Goal: Answer question/provide support

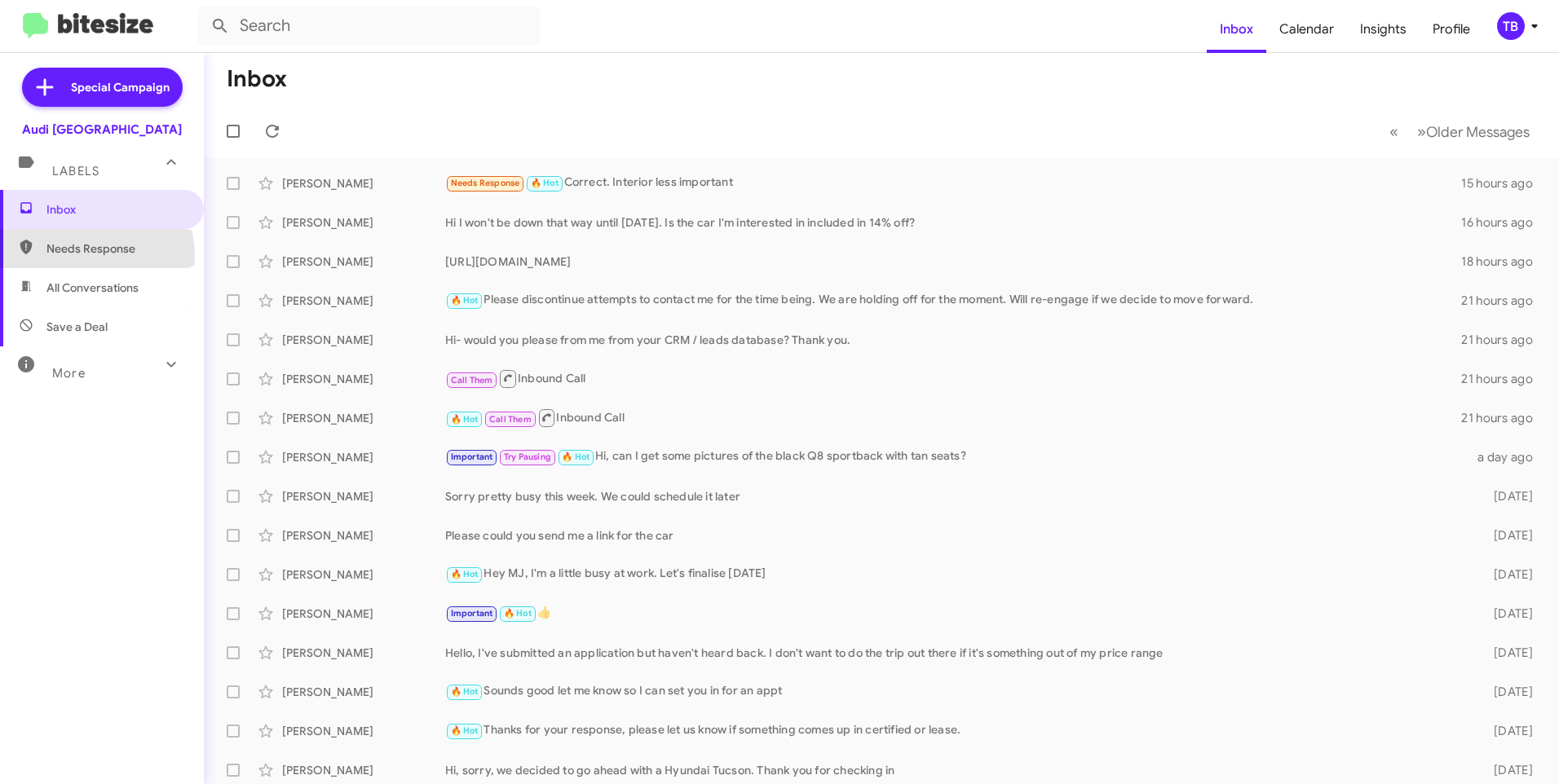
click at [74, 257] on span "Needs Response" at bounding box center [101, 249] width 204 height 39
type input "in:needs-response"
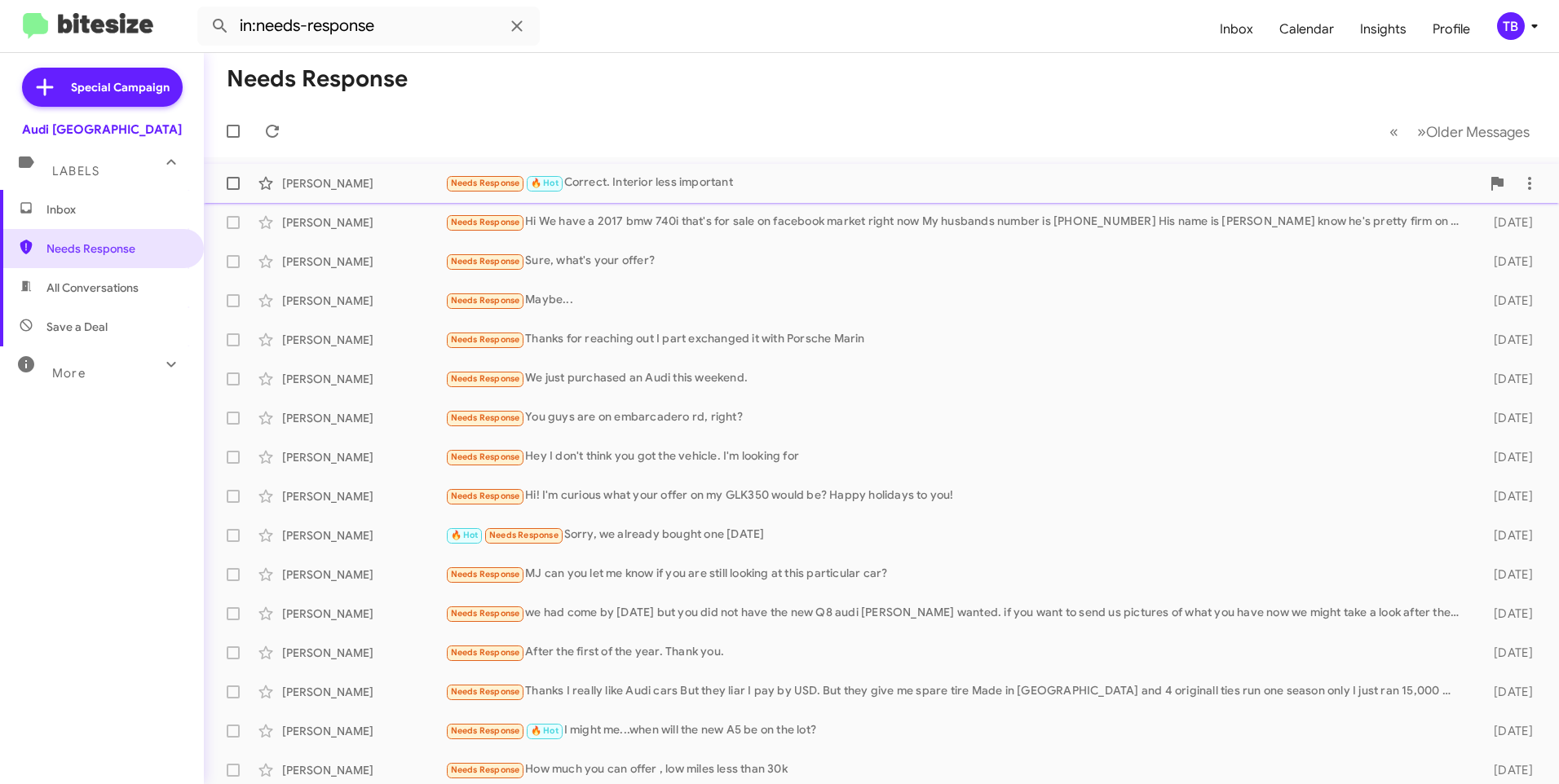
click at [718, 187] on div "Needs Response 🔥 Hot Correct. Interior less important" at bounding box center [963, 182] width 1036 height 18
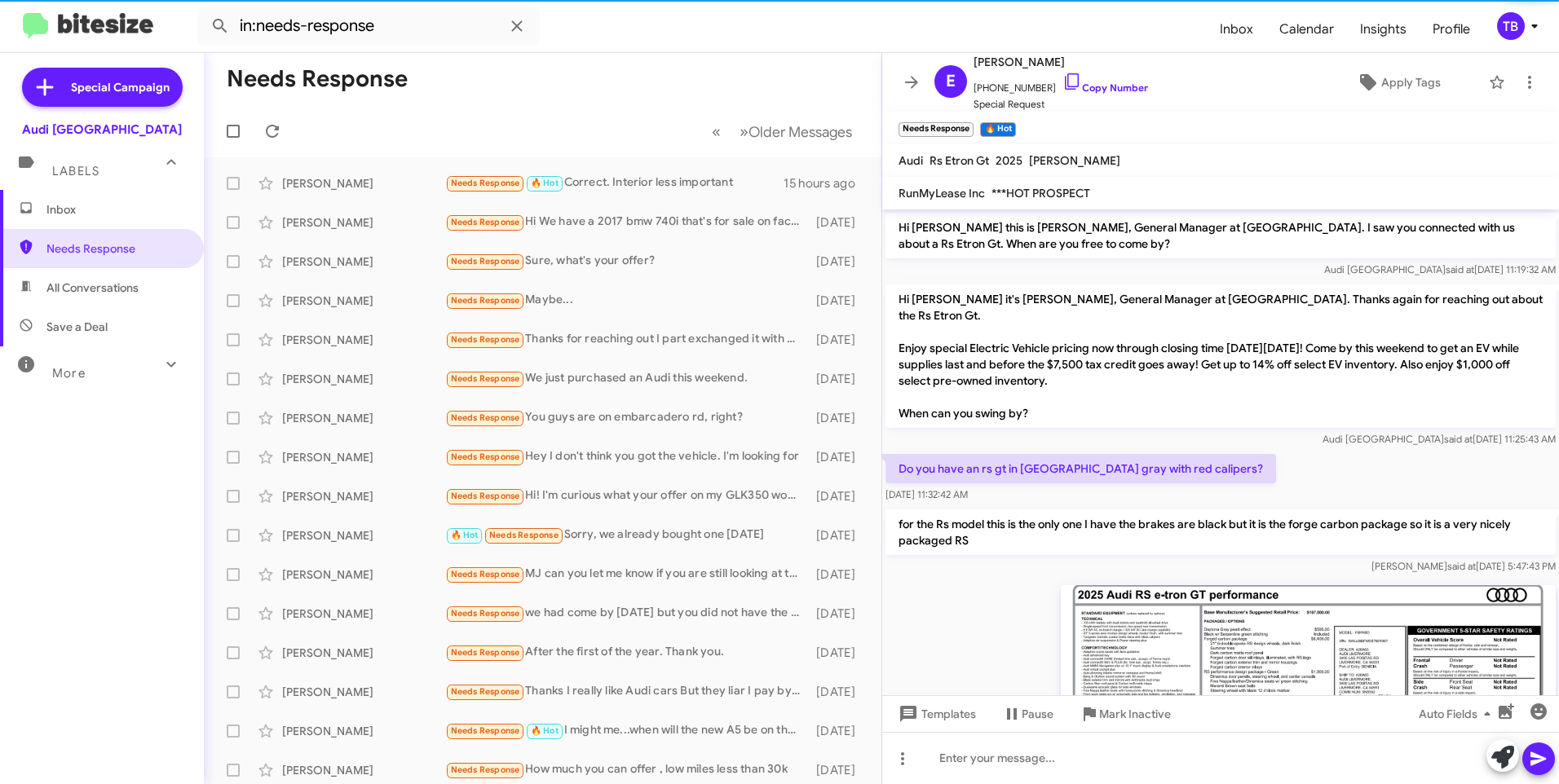
scroll to position [326, 0]
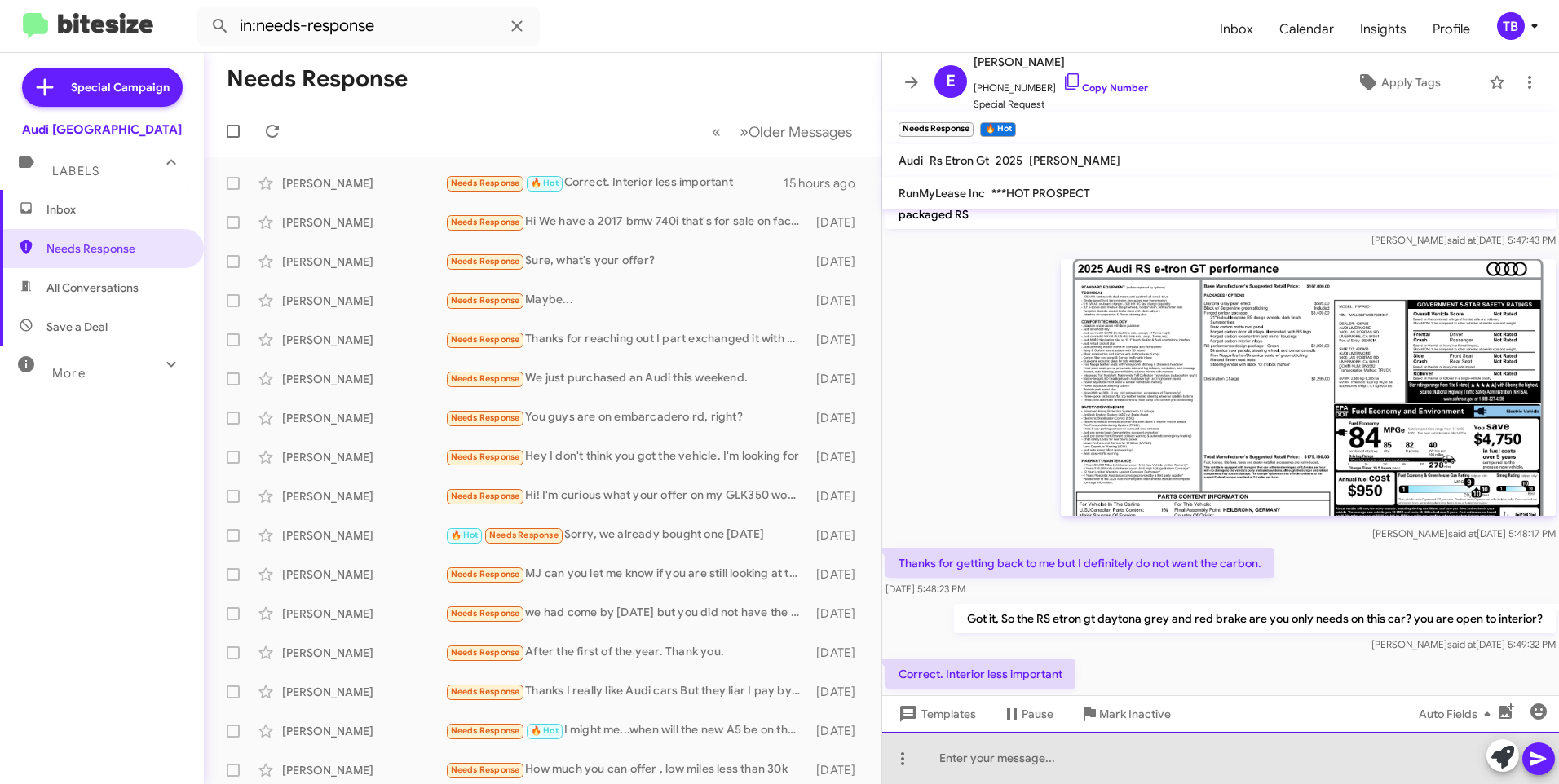
click at [1149, 752] on div at bounding box center [1220, 757] width 676 height 53
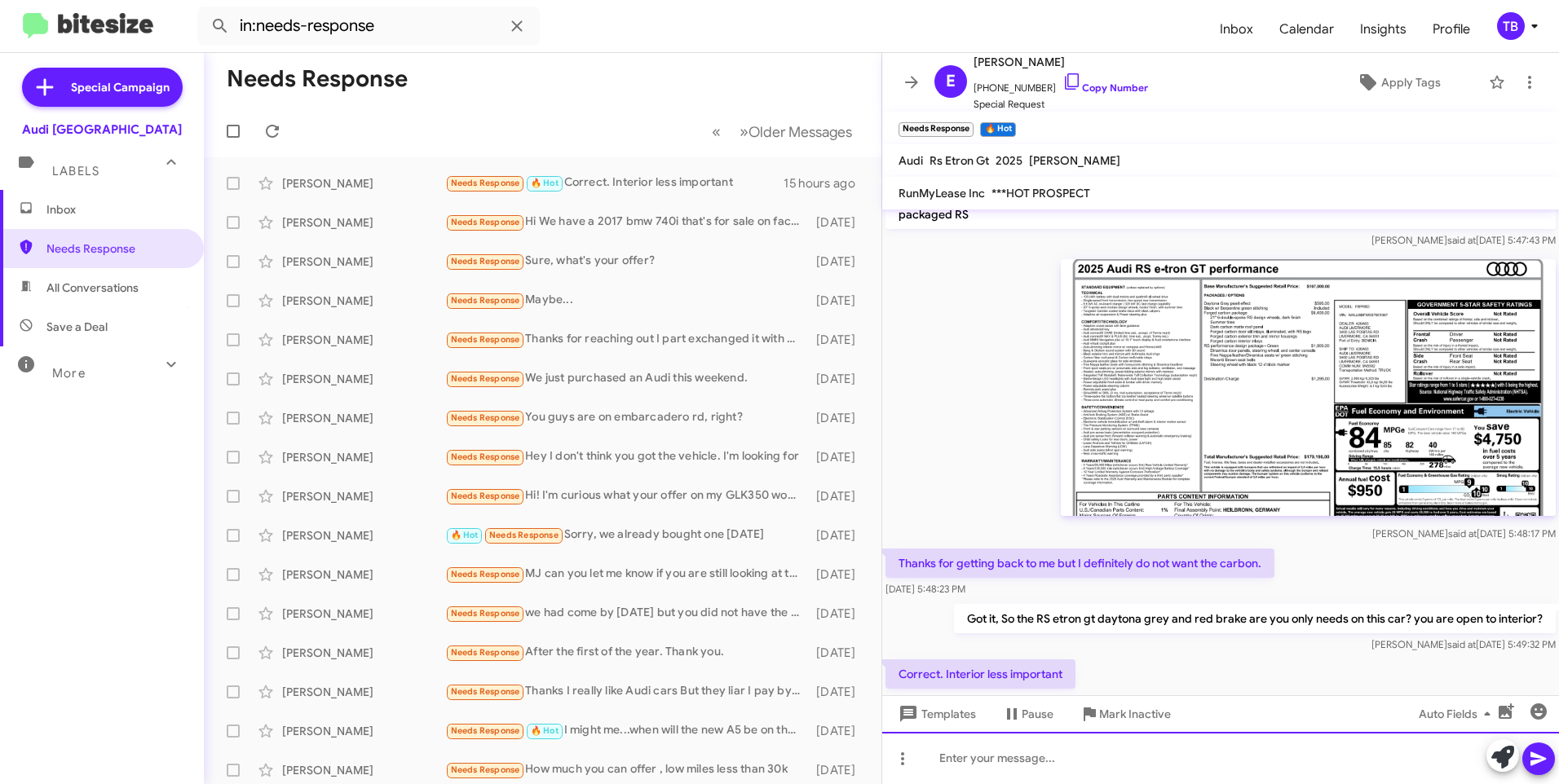
click at [1163, 769] on div at bounding box center [1220, 757] width 676 height 53
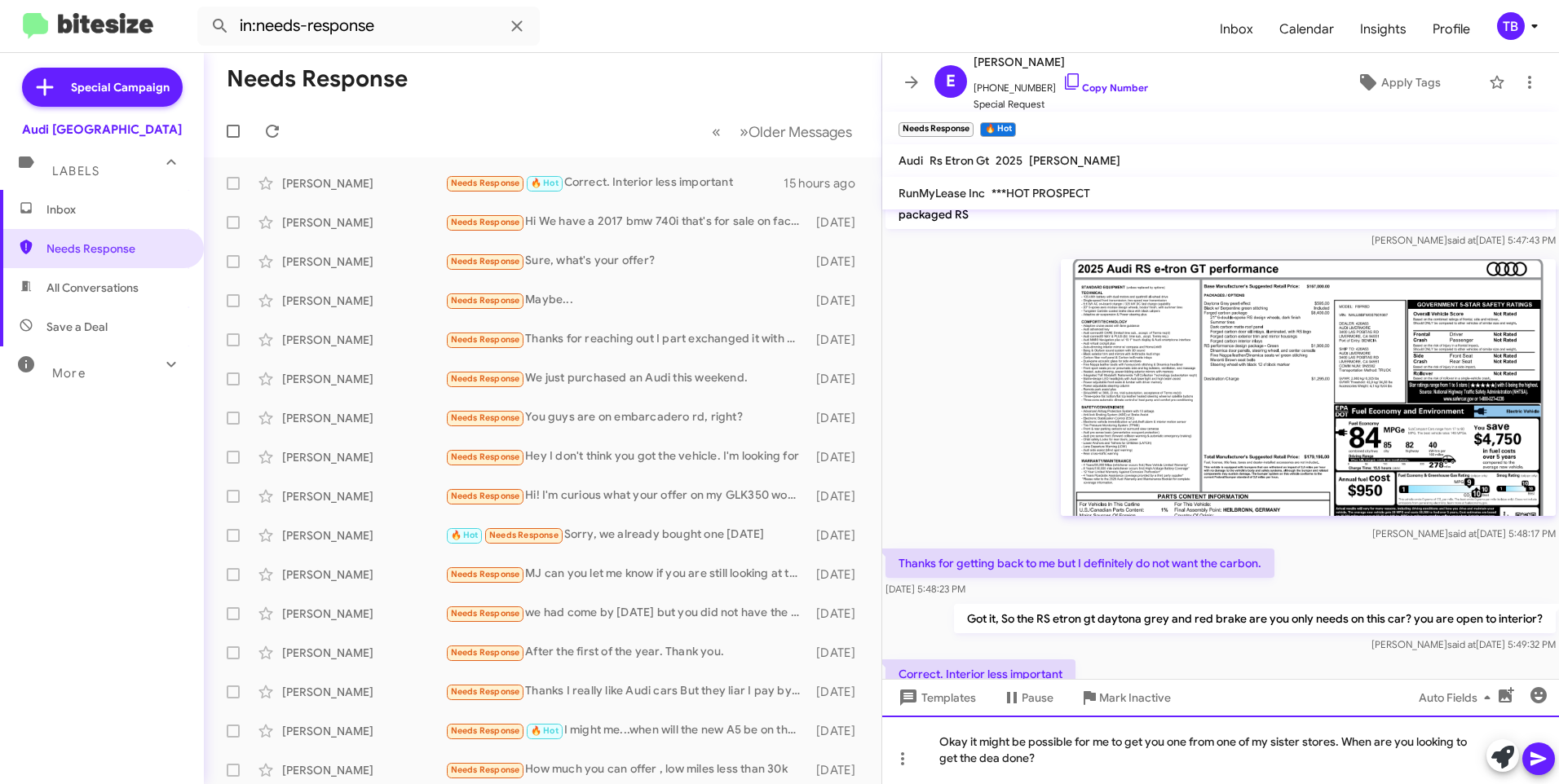
click at [999, 757] on div "Okay it might be possible for me to get you one from one of my sister stores. W…" at bounding box center [1220, 750] width 676 height 68
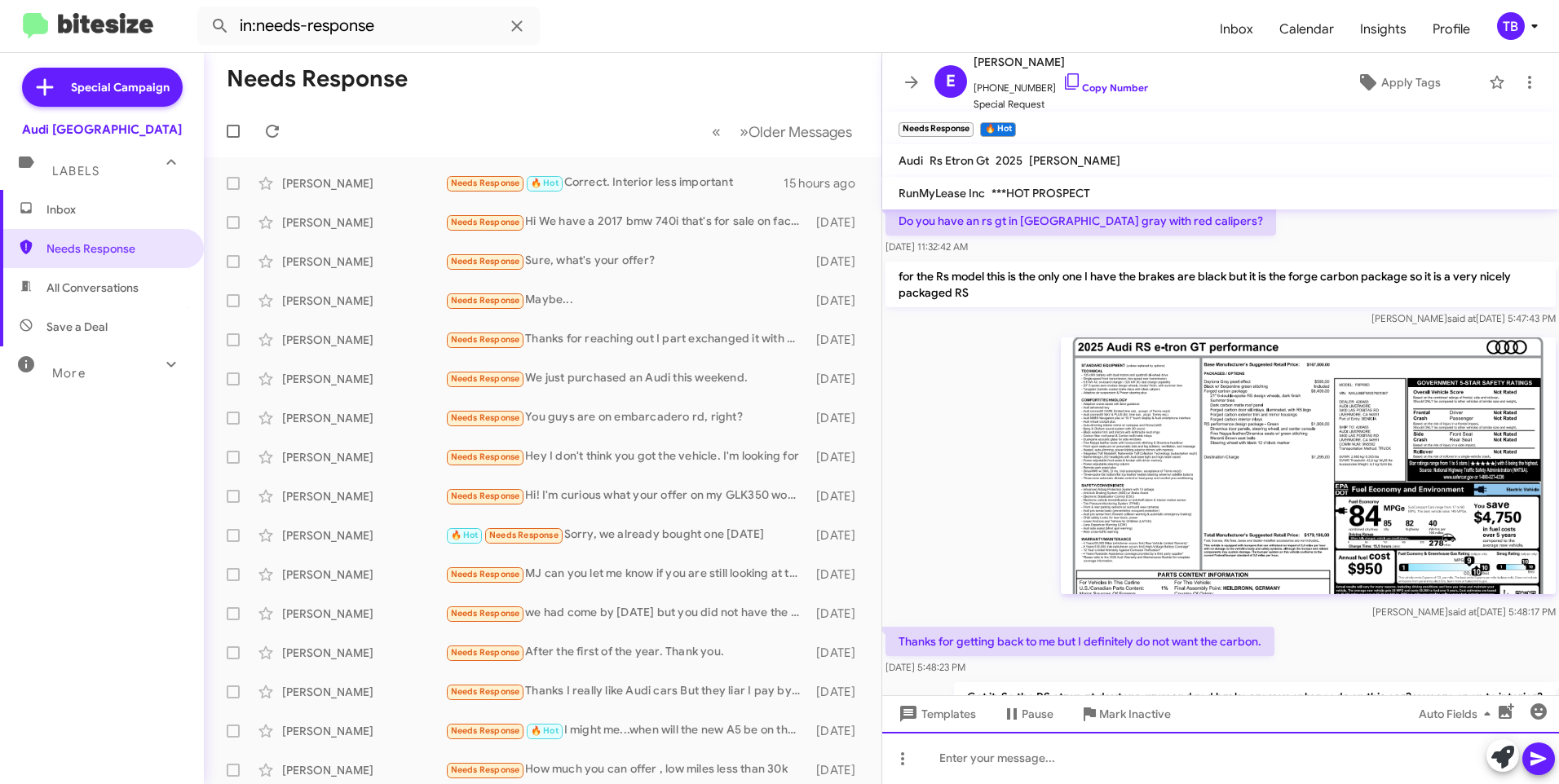
scroll to position [435, 0]
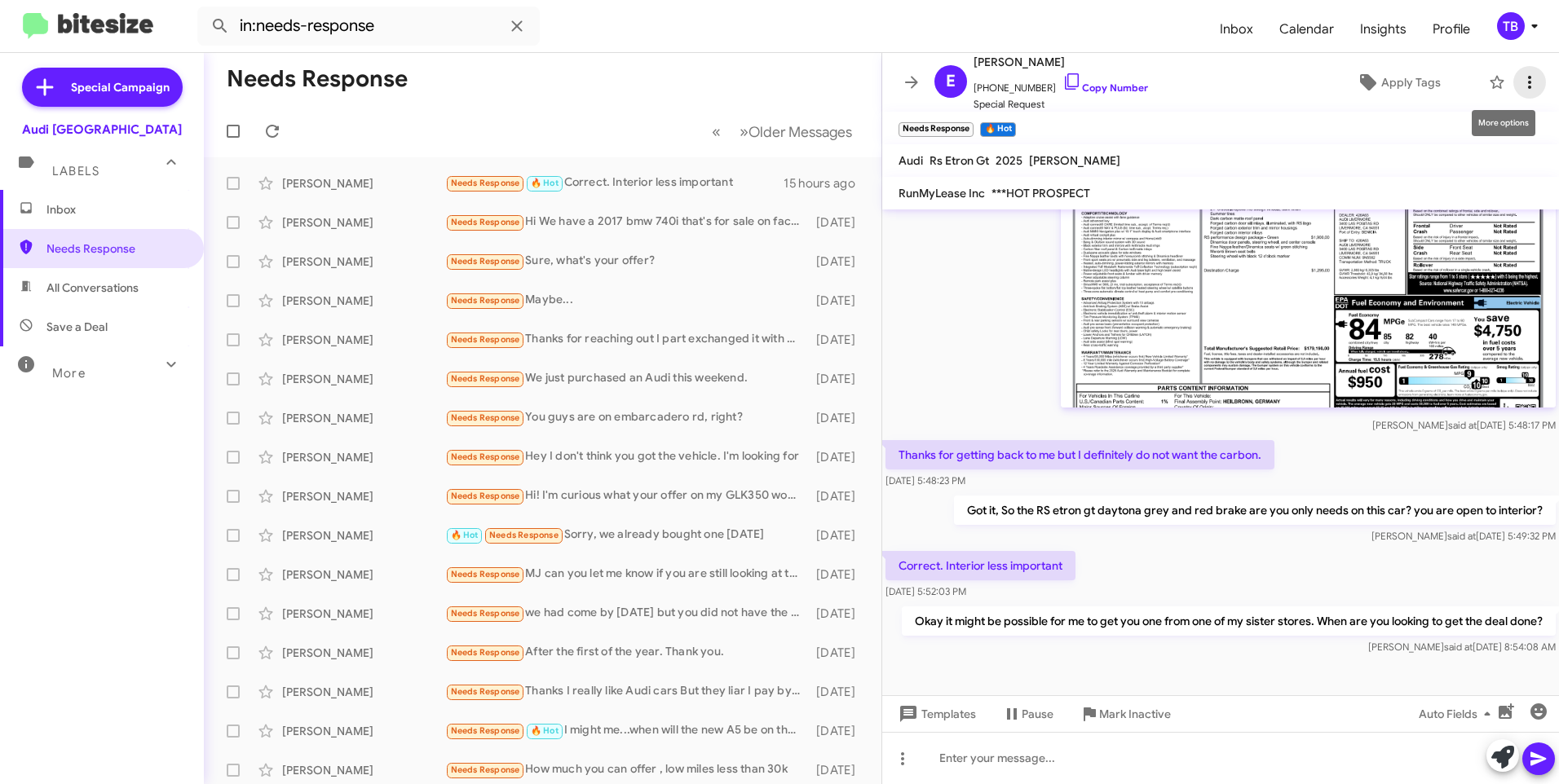
click at [1519, 88] on icon at bounding box center [1529, 82] width 19 height 19
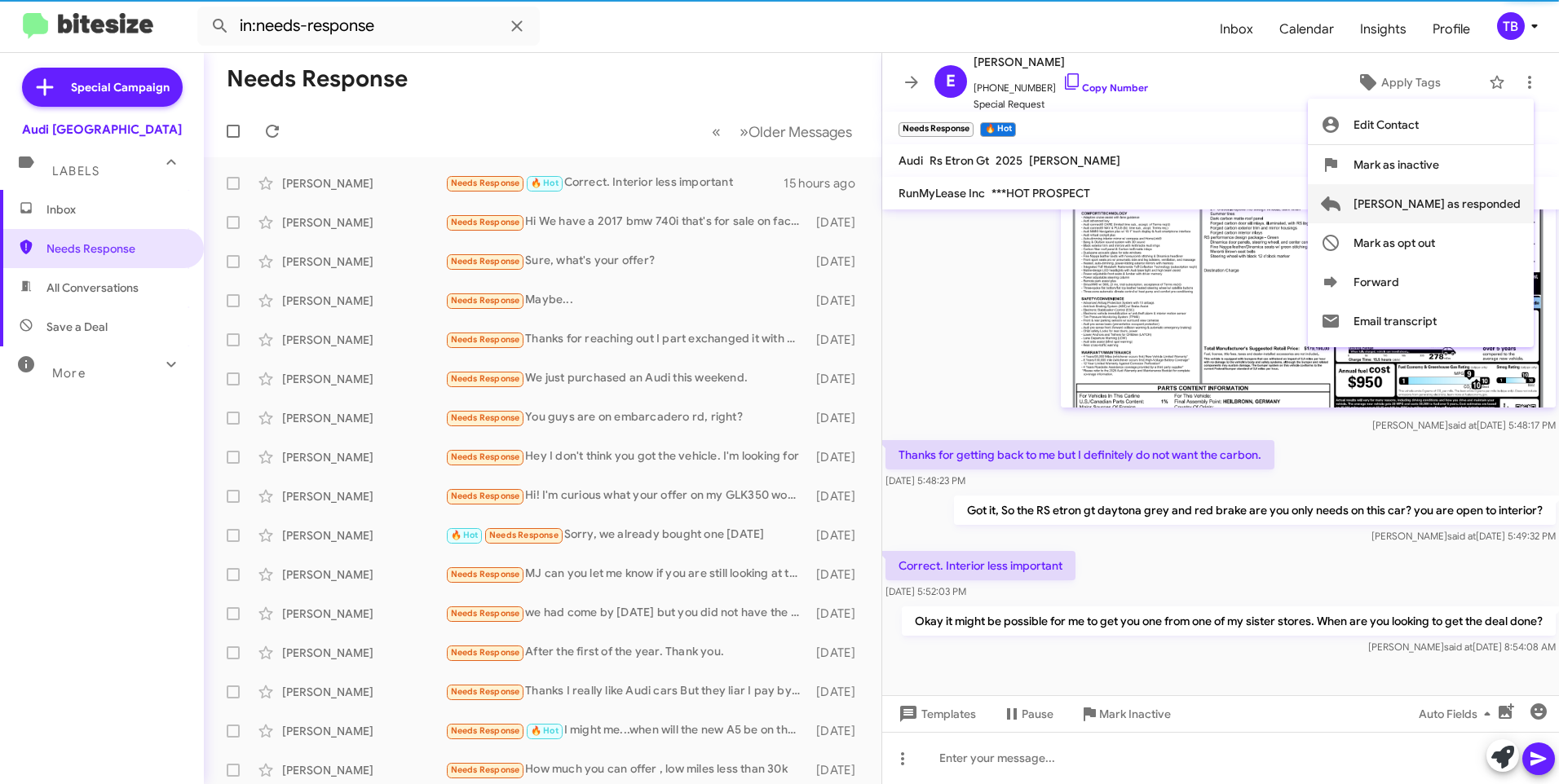
click at [1452, 194] on span "Mark as responded" at bounding box center [1436, 204] width 167 height 39
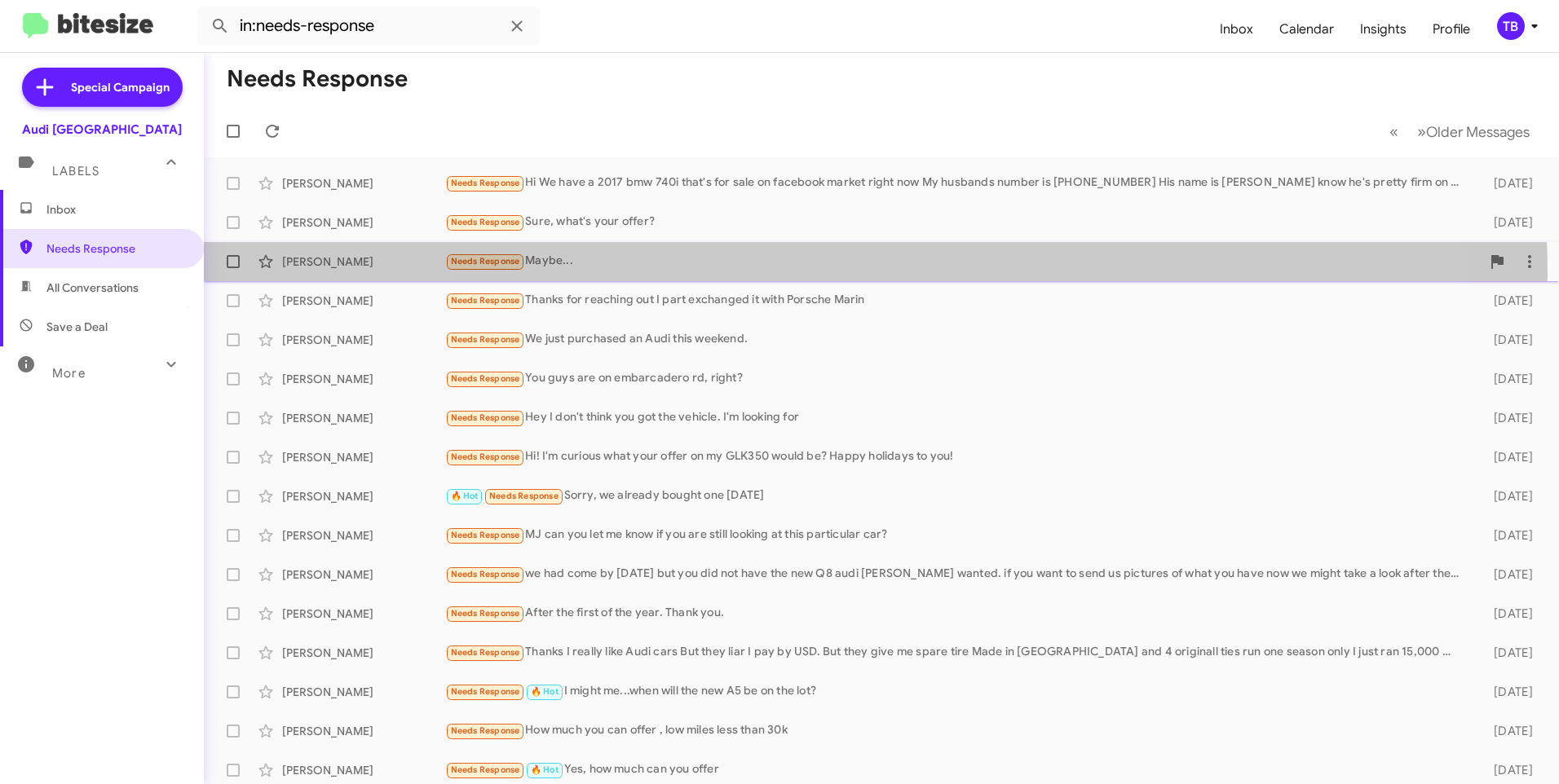
click at [781, 275] on div "Aslaug Uttenreuther Needs Response Maybe... 8 months ago" at bounding box center [881, 261] width 1329 height 32
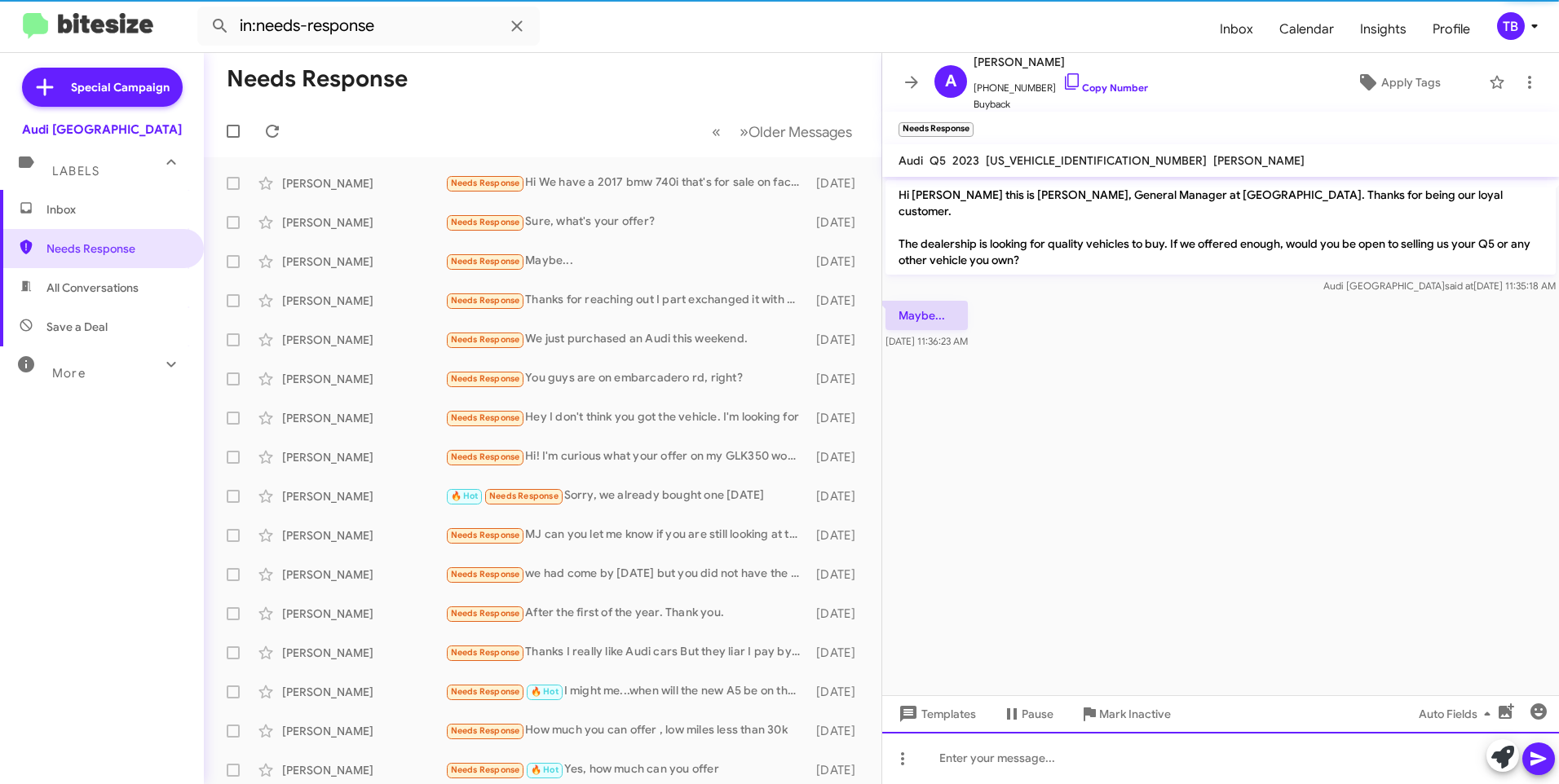
click at [1131, 749] on div at bounding box center [1220, 757] width 676 height 53
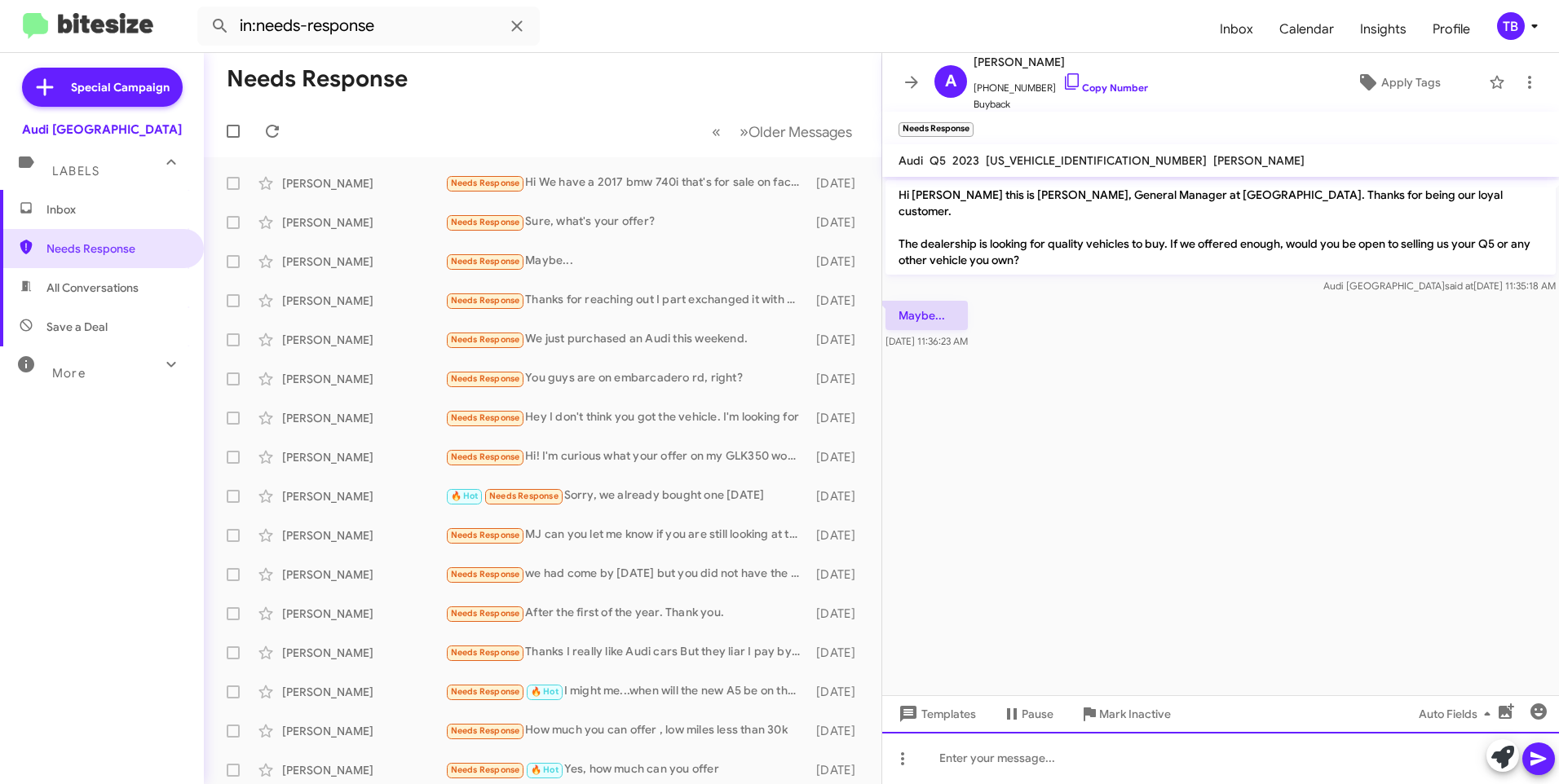
paste div
click at [1131, 757] on div "https://www.audipaloalto.com/financing/application.htm" at bounding box center [1220, 757] width 676 height 53
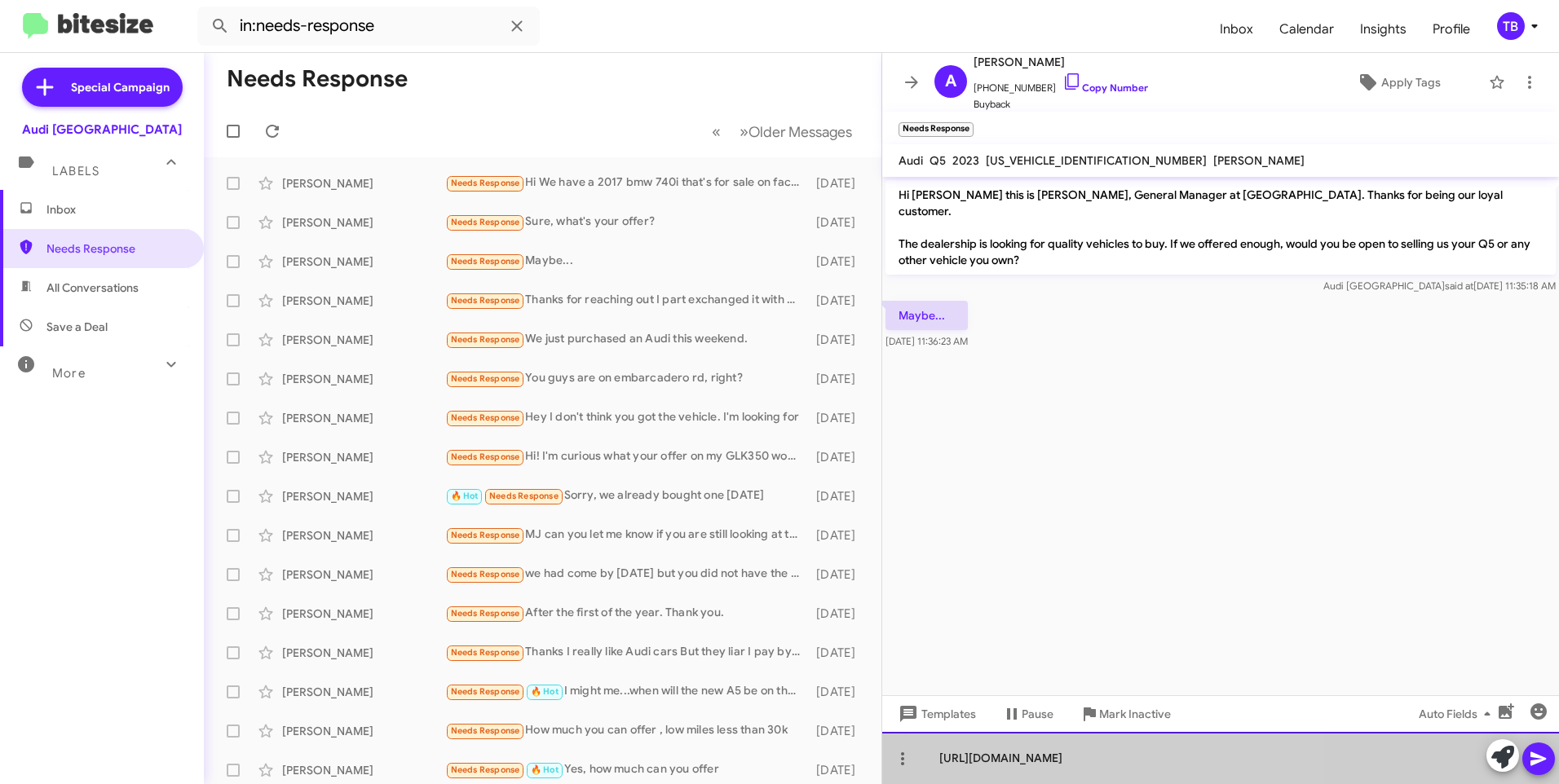
click at [1131, 757] on div "https://www.audipaloalto.com/financing/application.htm" at bounding box center [1220, 757] width 676 height 53
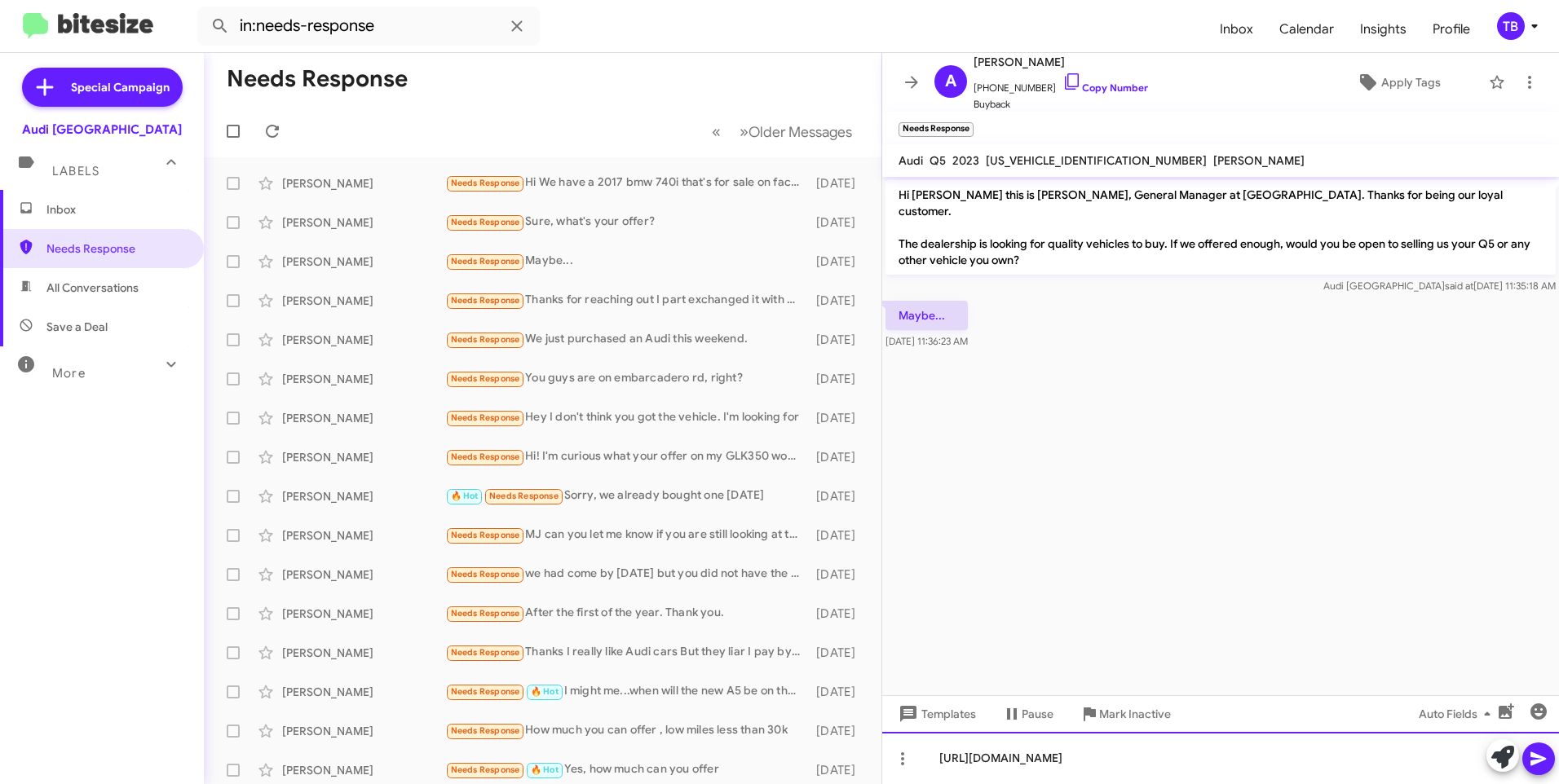
copy div "https://www.audipaloalto.com/financing/application.htm"
click at [912, 81] on icon at bounding box center [910, 82] width 19 height 19
